Goal: Book appointment/travel/reservation

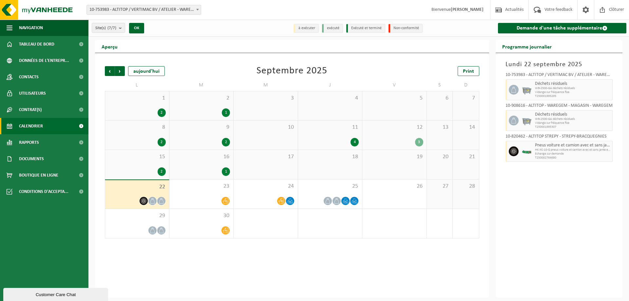
click at [137, 107] on div "1 2" at bounding box center [137, 105] width 64 height 29
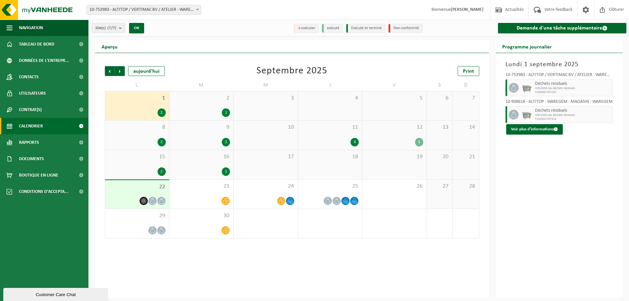
click at [181, 106] on div "2 1" at bounding box center [201, 105] width 64 height 29
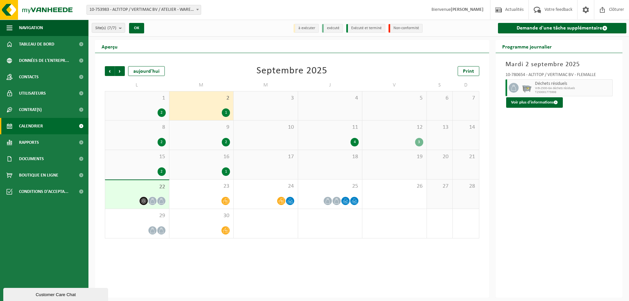
click at [142, 136] on div "8 2" at bounding box center [137, 134] width 64 height 29
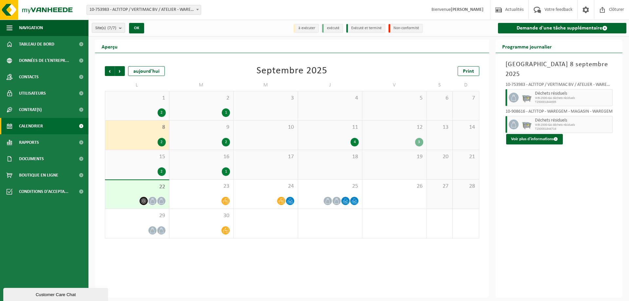
click at [205, 133] on div "9 2" at bounding box center [201, 134] width 64 height 29
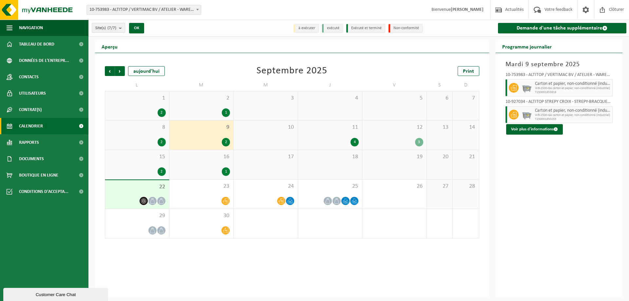
click at [349, 132] on div "11 4" at bounding box center [330, 134] width 64 height 29
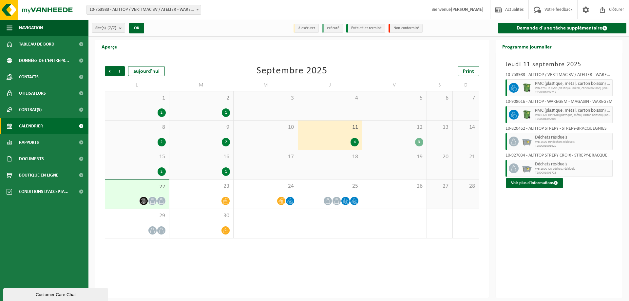
click at [408, 122] on div "12 3" at bounding box center [394, 134] width 64 height 29
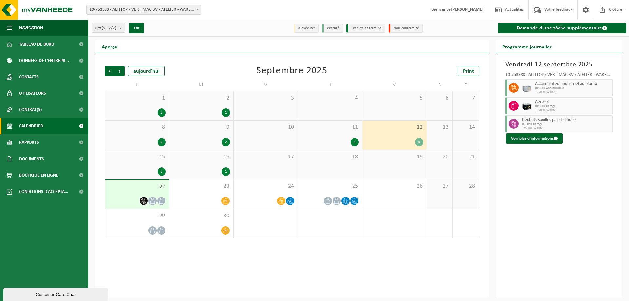
click at [157, 165] on div "15 2" at bounding box center [137, 164] width 64 height 29
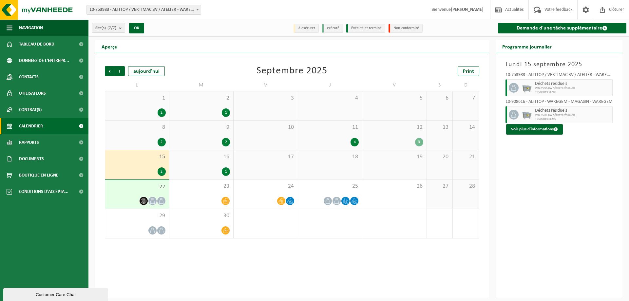
click at [222, 165] on div "16 1" at bounding box center [201, 164] width 64 height 29
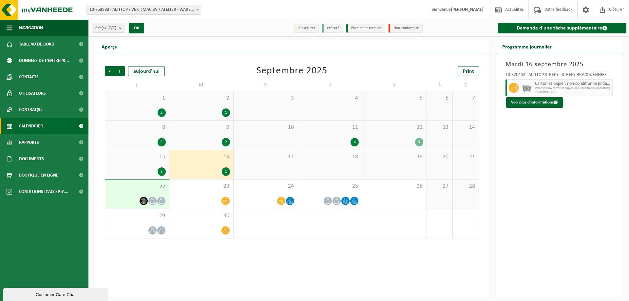
click at [146, 189] on span "22" at bounding box center [136, 186] width 57 height 7
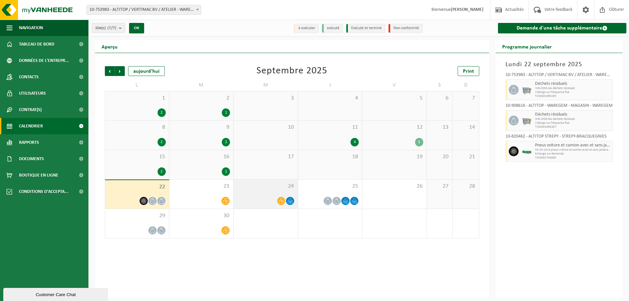
click at [291, 183] on span "24" at bounding box center [266, 186] width 58 height 7
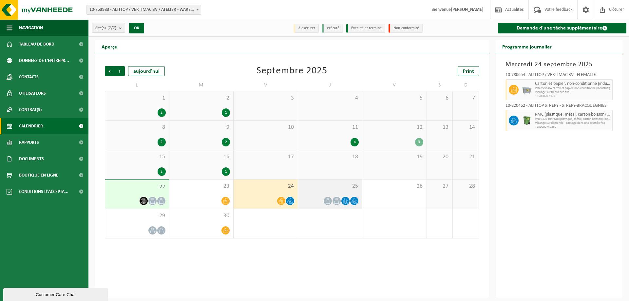
click at [344, 186] on span "25" at bounding box center [330, 186] width 58 height 7
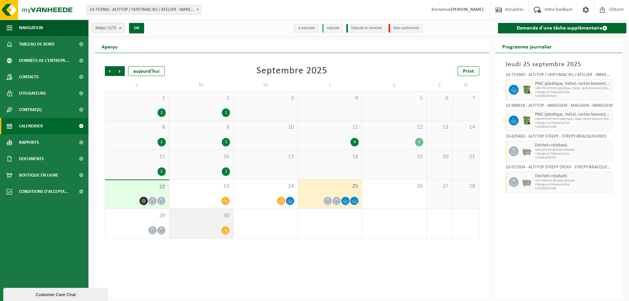
click at [143, 221] on div "29" at bounding box center [137, 223] width 64 height 29
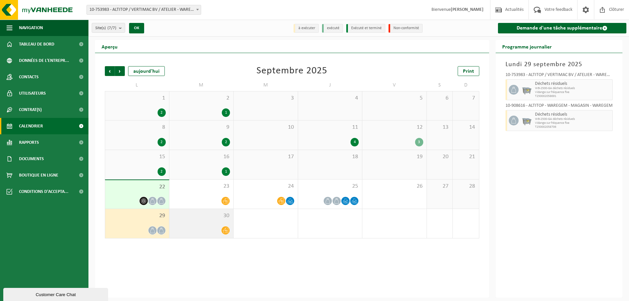
click at [231, 221] on div "30" at bounding box center [201, 223] width 64 height 29
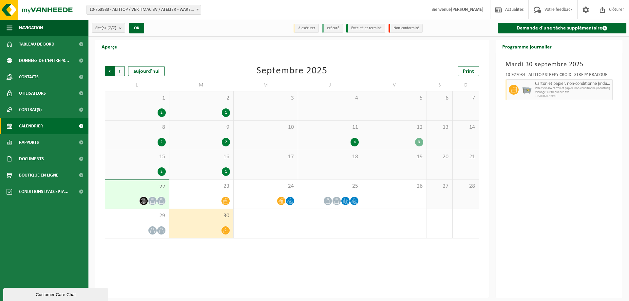
click at [122, 72] on span "Suivant" at bounding box center [120, 71] width 10 height 10
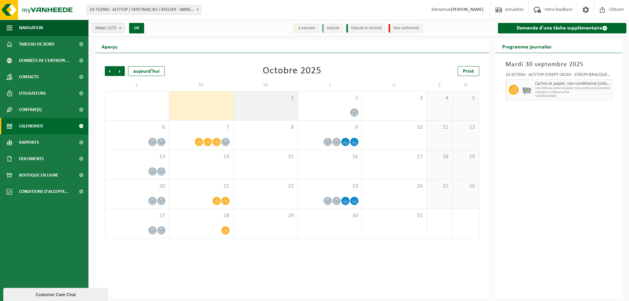
click at [270, 111] on div "1" at bounding box center [265, 105] width 64 height 29
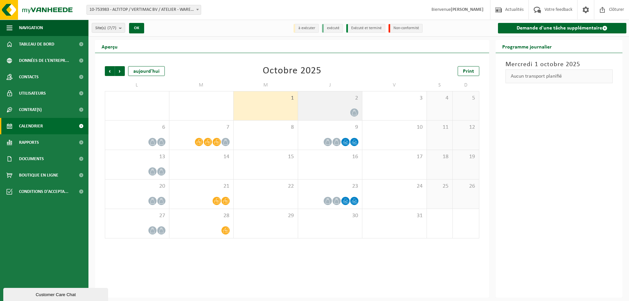
click at [333, 103] on div "2" at bounding box center [330, 105] width 64 height 29
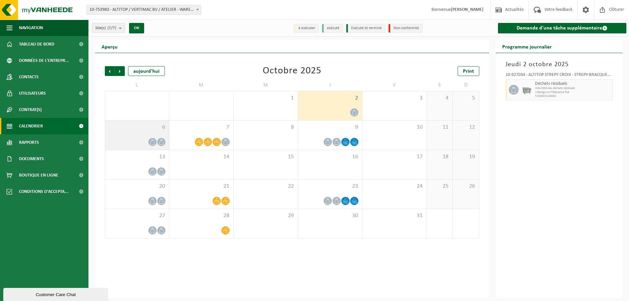
click at [134, 128] on span "6" at bounding box center [136, 127] width 57 height 7
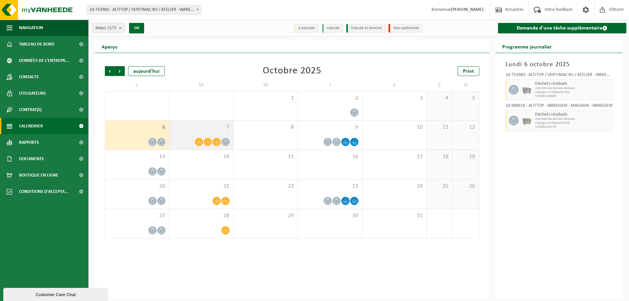
click at [224, 133] on div "7" at bounding box center [201, 134] width 64 height 29
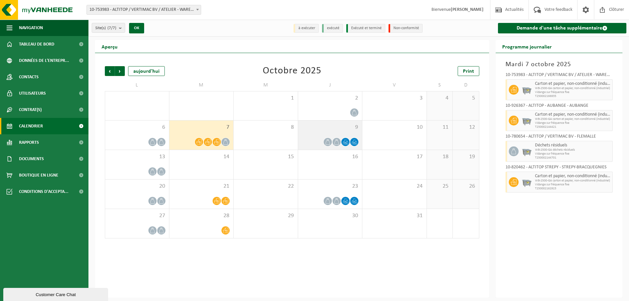
click at [340, 122] on div "9" at bounding box center [330, 134] width 64 height 29
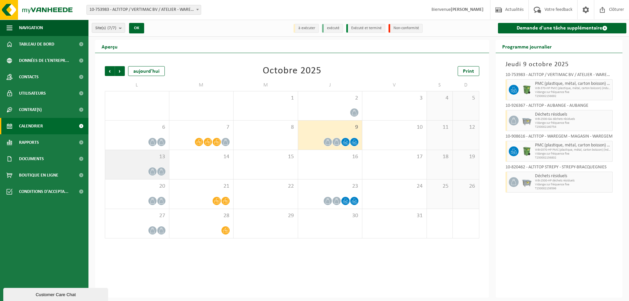
click at [143, 162] on div "13" at bounding box center [137, 164] width 64 height 29
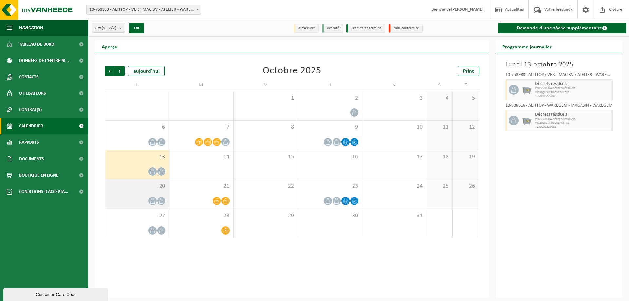
click at [115, 191] on div "20" at bounding box center [137, 193] width 64 height 29
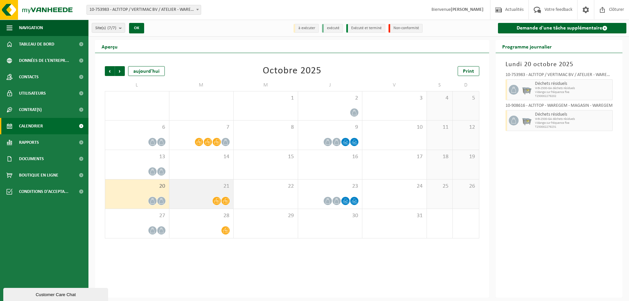
click at [207, 186] on span "21" at bounding box center [202, 186] width 58 height 7
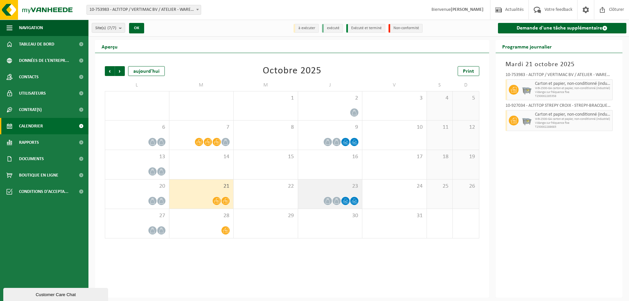
click at [338, 186] on span "23" at bounding box center [330, 186] width 58 height 7
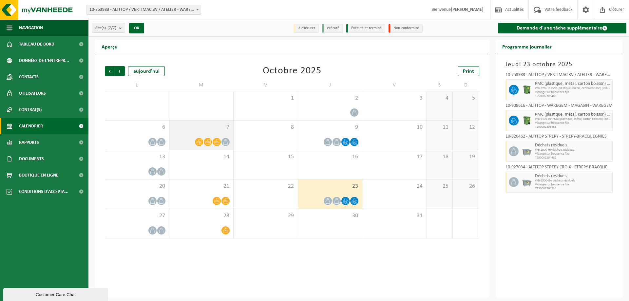
click at [222, 134] on div "7" at bounding box center [201, 134] width 64 height 29
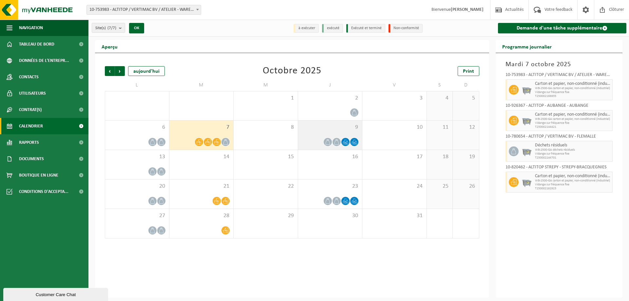
click at [353, 135] on div "9" at bounding box center [330, 134] width 64 height 29
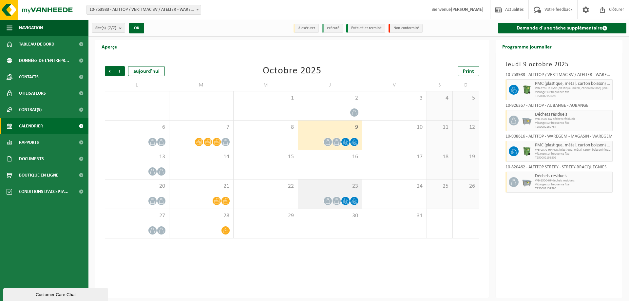
click at [343, 190] on div "23" at bounding box center [330, 193] width 64 height 29
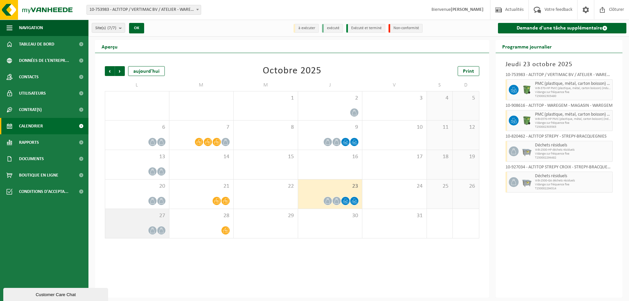
click at [152, 215] on span "27" at bounding box center [136, 215] width 57 height 7
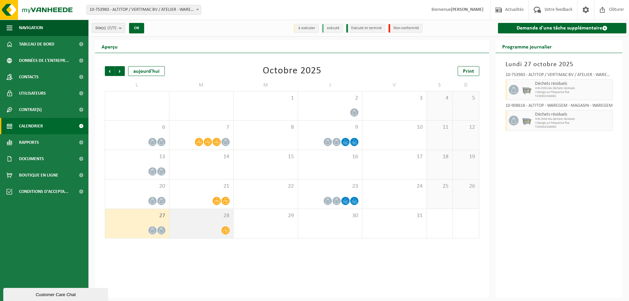
click at [208, 221] on div "28" at bounding box center [201, 223] width 64 height 29
